Goal: Information Seeking & Learning: Learn about a topic

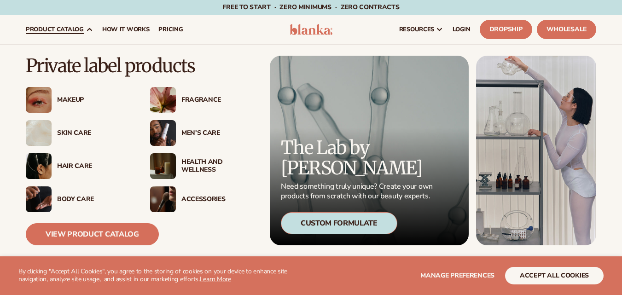
click at [187, 99] on div "Fragrance" at bounding box center [218, 100] width 75 height 8
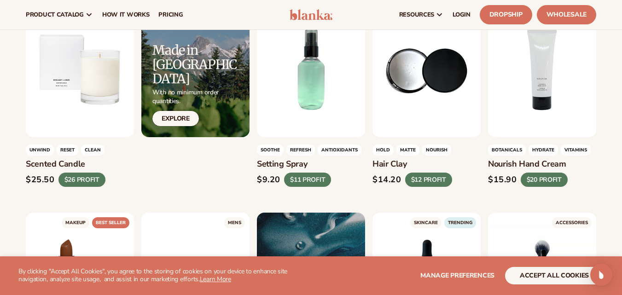
scroll to position [921, 0]
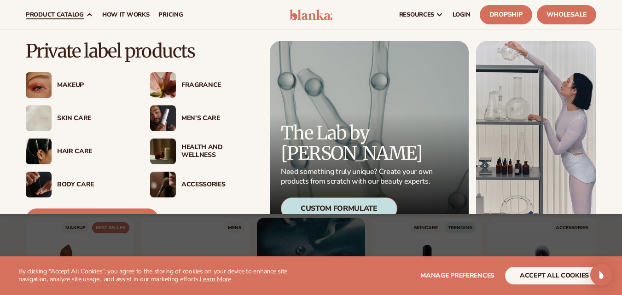
click at [82, 119] on div "Skin Care" at bounding box center [94, 119] width 75 height 8
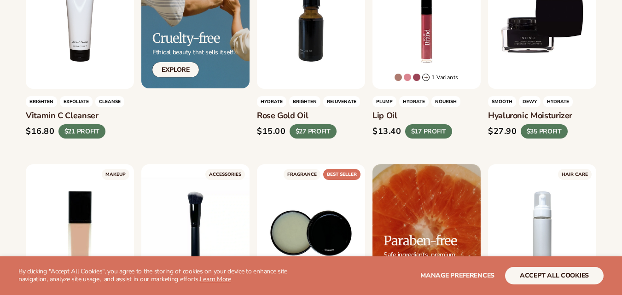
scroll to position [691, 0]
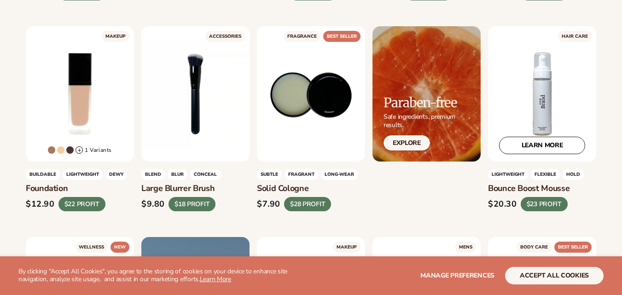
click at [538, 110] on div "LEARN MORE" at bounding box center [542, 93] width 108 height 135
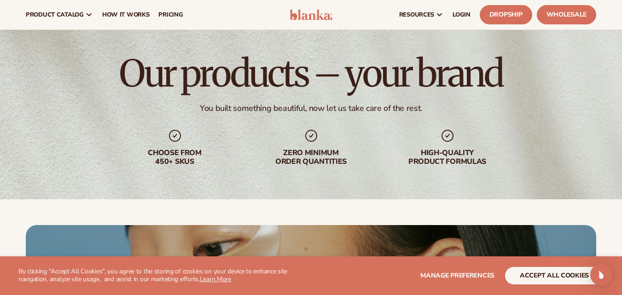
scroll to position [2302, 0]
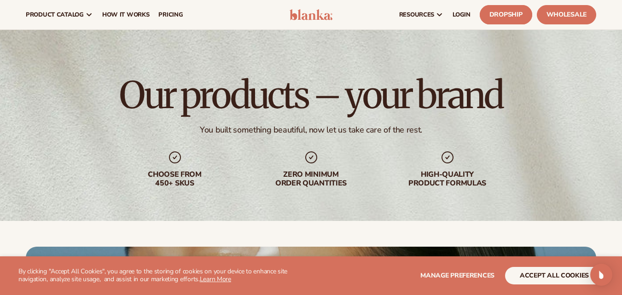
click at [496, 10] on link "Dropship" at bounding box center [506, 14] width 52 height 19
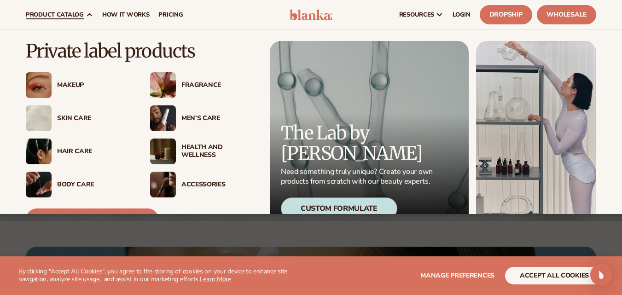
scroll to position [42, 0]
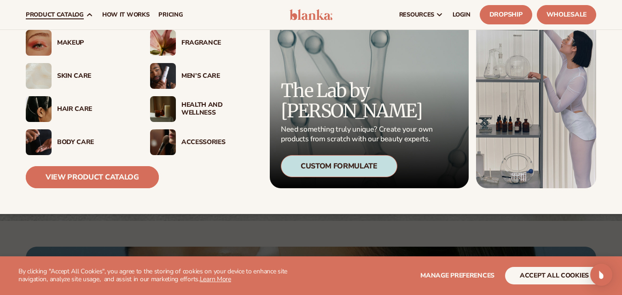
click at [108, 175] on link "View Product Catalog" at bounding box center [92, 177] width 133 height 22
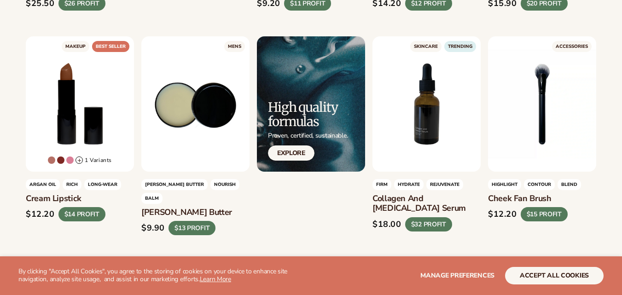
scroll to position [1243, 0]
